Goal: Information Seeking & Learning: Learn about a topic

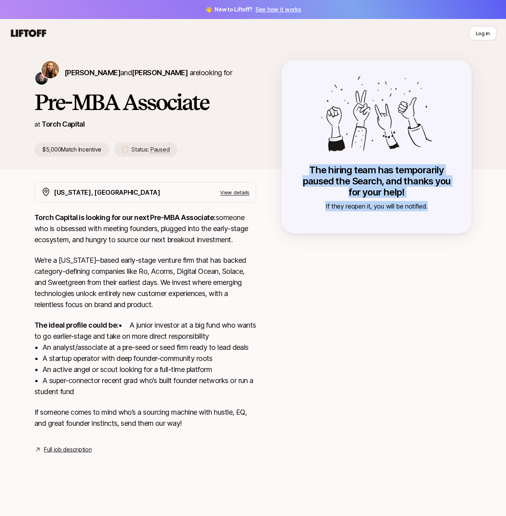
drag, startPoint x: 301, startPoint y: 165, endPoint x: 463, endPoint y: 203, distance: 166.3
click at [463, 203] on div "The hiring team has temporarily paused the Search, and thanks you for your help…" at bounding box center [376, 146] width 190 height 173
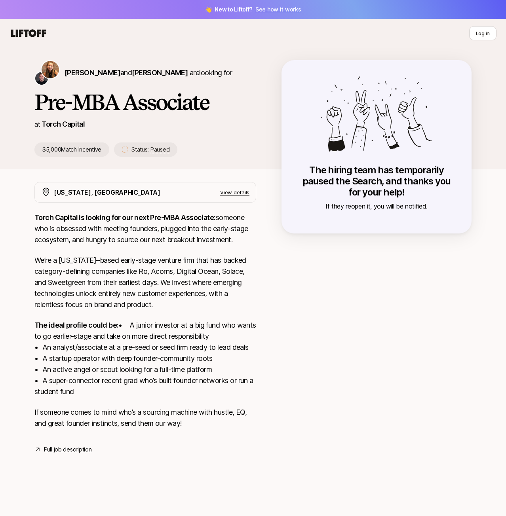
click at [59, 454] on link "Full job description" at bounding box center [67, 449] width 47 height 9
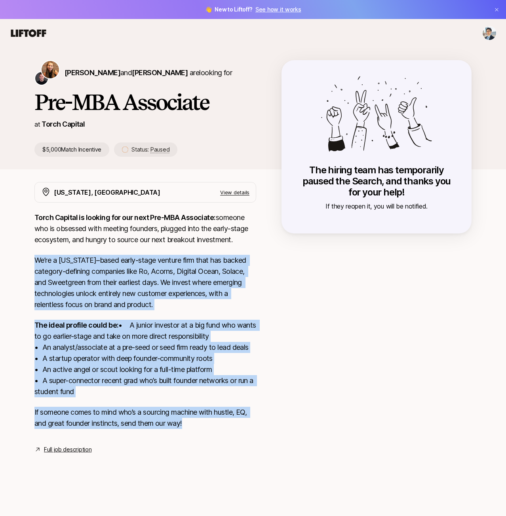
drag, startPoint x: 205, startPoint y: 438, endPoint x: 22, endPoint y: 256, distance: 258.5
click at [22, 256] on div "New York, NY View details Torch Capital is looking for our next Pre-MBA Associa…" at bounding box center [252, 327] width 475 height 291
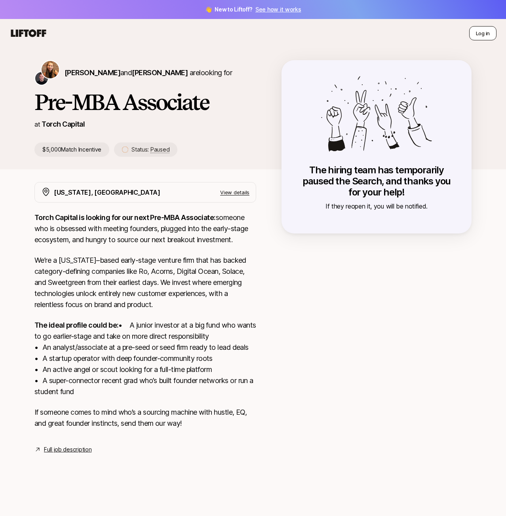
click at [490, 38] on button "Log in" at bounding box center [482, 33] width 27 height 14
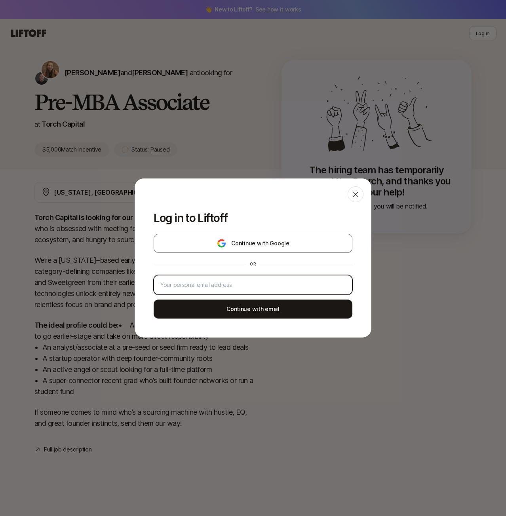
click at [251, 284] on input "email" at bounding box center [252, 284] width 185 height 9
type input "[EMAIL_ADDRESS][DOMAIN_NAME]"
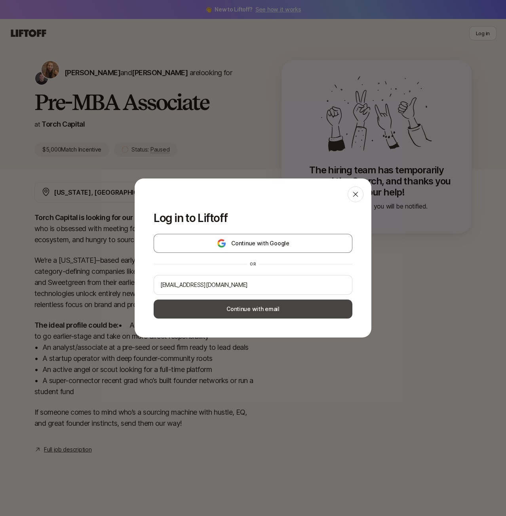
click at [249, 317] on button "Continue with email" at bounding box center [253, 309] width 199 height 19
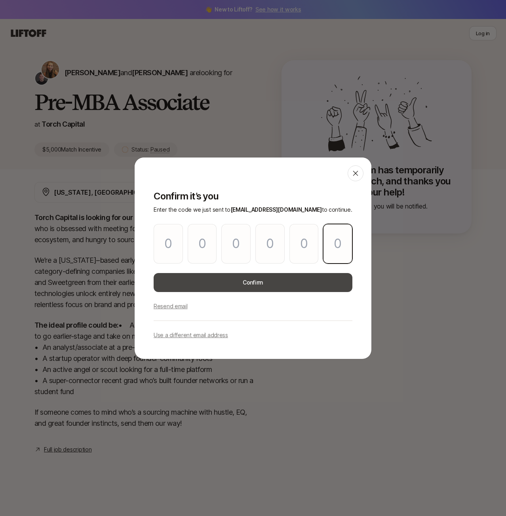
paste input "3"
type input "3"
type input "9"
type input "2"
type input "4"
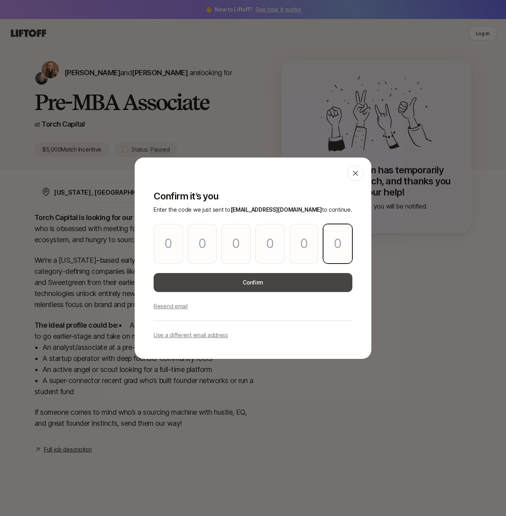
type input "0"
type input "3"
click at [241, 283] on button "Confirm" at bounding box center [253, 282] width 199 height 19
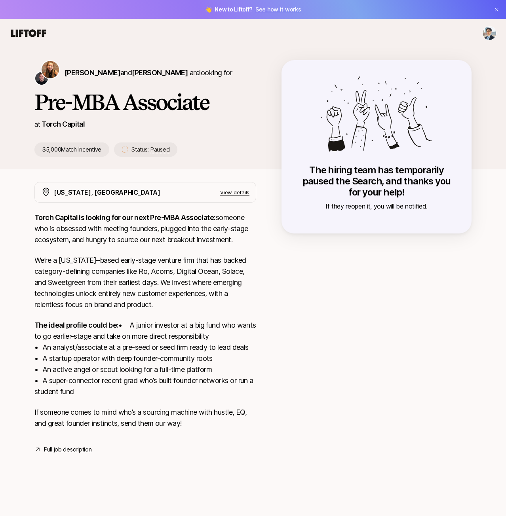
click at [226, 193] on p "View details" at bounding box center [234, 192] width 29 height 8
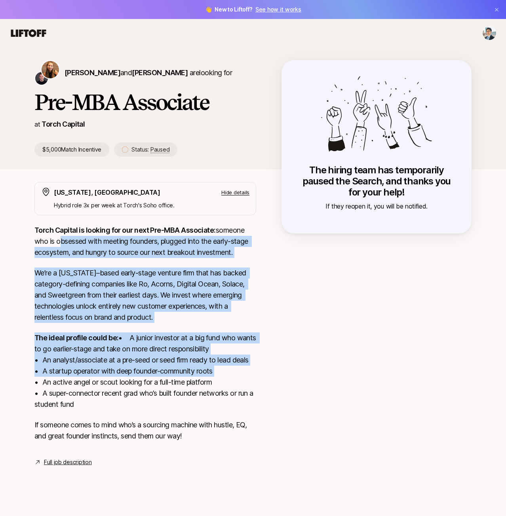
click at [235, 386] on div "Torch Capital is looking for our next Pre-MBA Associate: someone who is obsesse…" at bounding box center [145, 338] width 222 height 226
click at [235, 386] on p "The ideal profile could be: • A junior investor at a big fund who wants to go e…" at bounding box center [145, 371] width 222 height 78
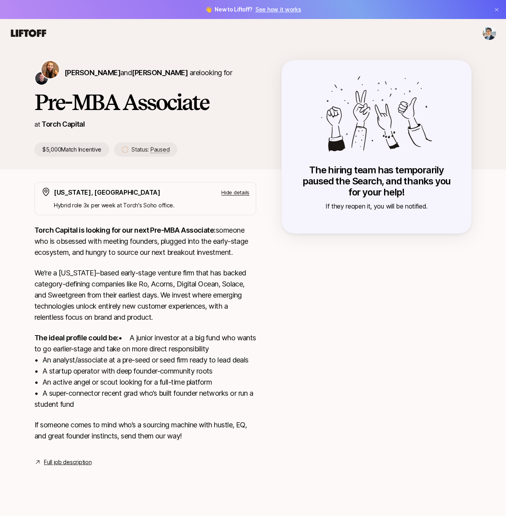
click at [492, 32] on html "👋 New to Liftoff? See how it works [PERSON_NAME] and [PERSON_NAME] are looking …" at bounding box center [253, 258] width 506 height 516
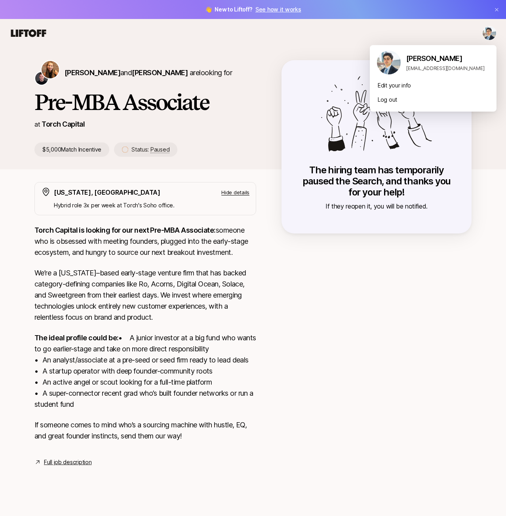
click at [21, 32] on html "👋 New to Liftoff? See how it works [PERSON_NAME] and [PERSON_NAME] are looking …" at bounding box center [253, 258] width 506 height 516
click at [21, 32] on icon at bounding box center [28, 33] width 35 height 8
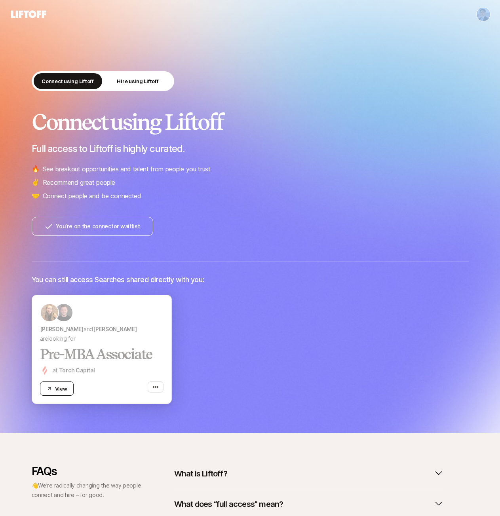
click at [63, 389] on button "View" at bounding box center [57, 388] width 34 height 14
click at [157, 382] on div "button" at bounding box center [156, 386] width 16 height 11
click at [157, 385] on icon "button" at bounding box center [155, 387] width 6 height 6
